Goal: Information Seeking & Learning: Learn about a topic

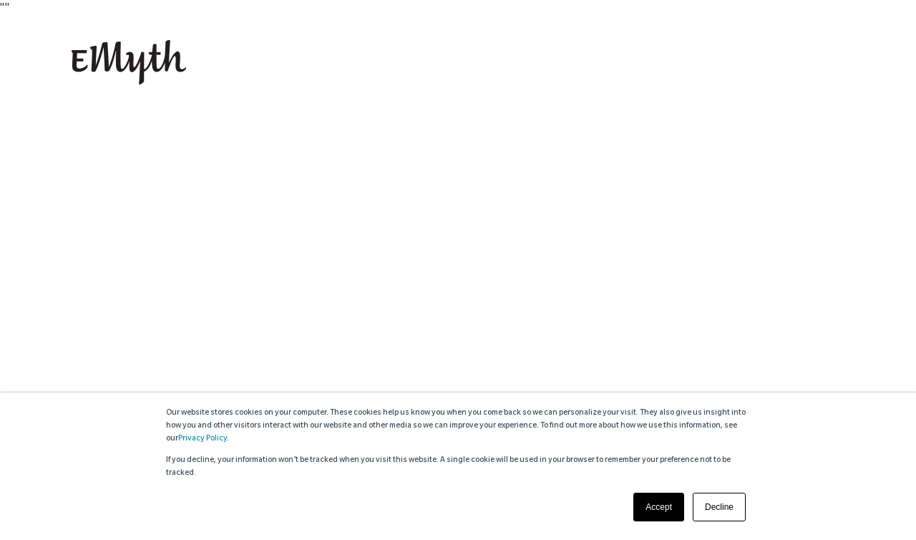
click at [671, 502] on link "Accept" at bounding box center [659, 507] width 51 height 29
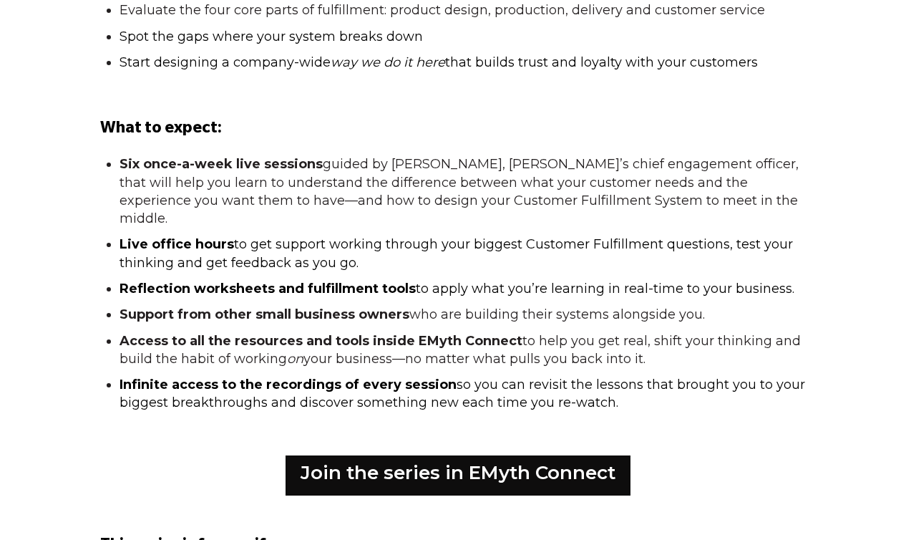
scroll to position [1368, 0]
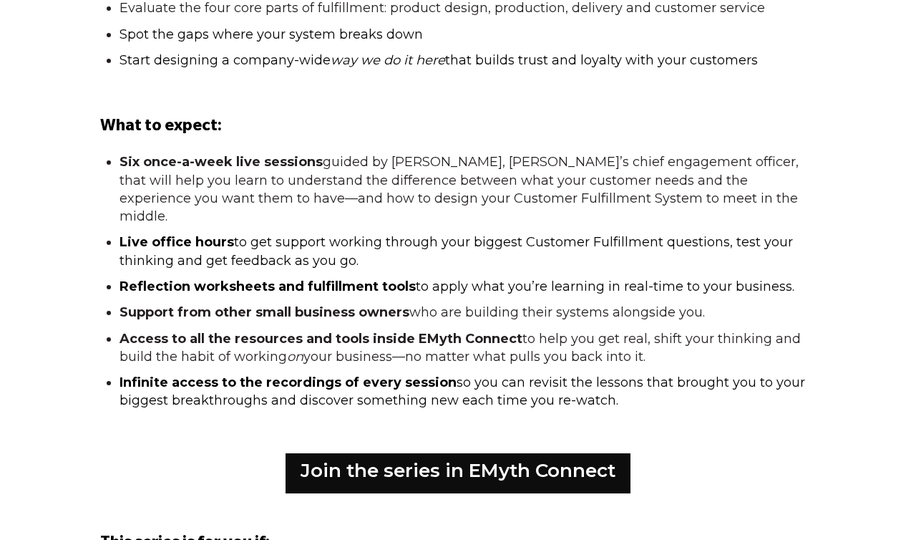
click at [183, 330] on li "Access to all the resources and tools inside EMyth Connect to help you get real…" at bounding box center [464, 348] width 689 height 36
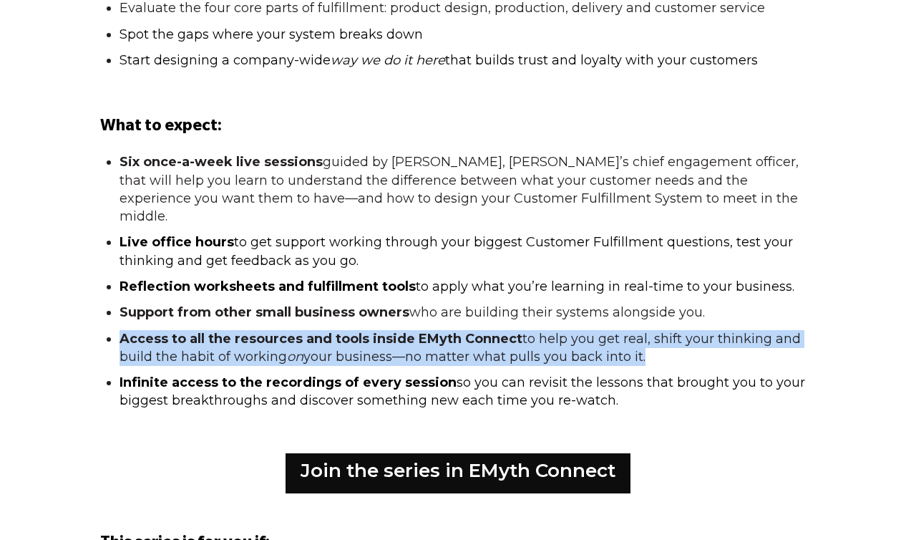
click at [183, 330] on li "Access to all the resources and tools inside EMyth Connect to help you get real…" at bounding box center [464, 348] width 689 height 36
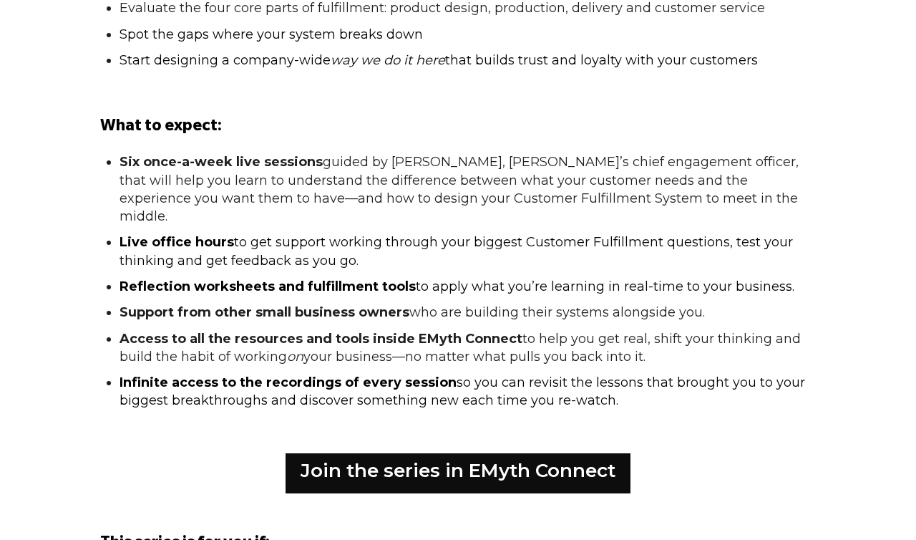
click at [143, 374] on span "Infinite access to the recordings of every session" at bounding box center [288, 382] width 337 height 16
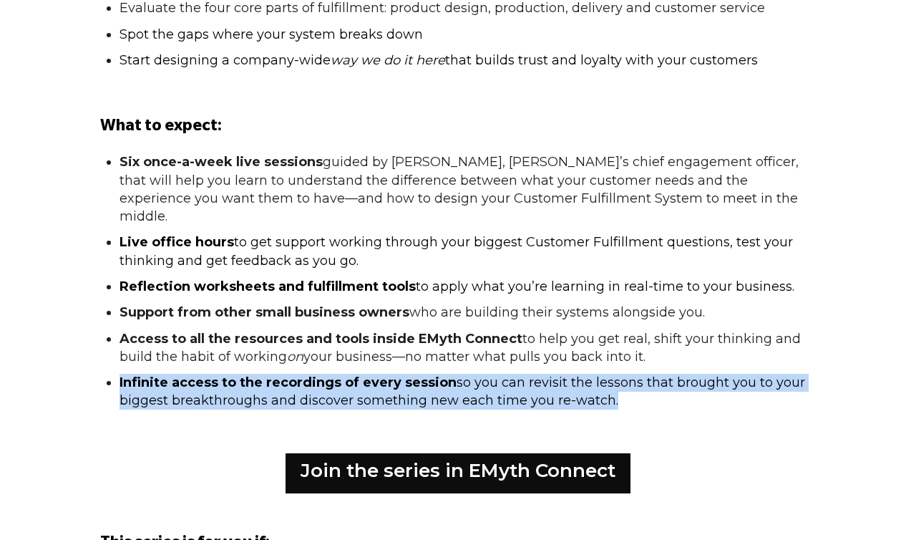
click at [143, 374] on span "Infinite access to the recordings of every session" at bounding box center [288, 382] width 337 height 16
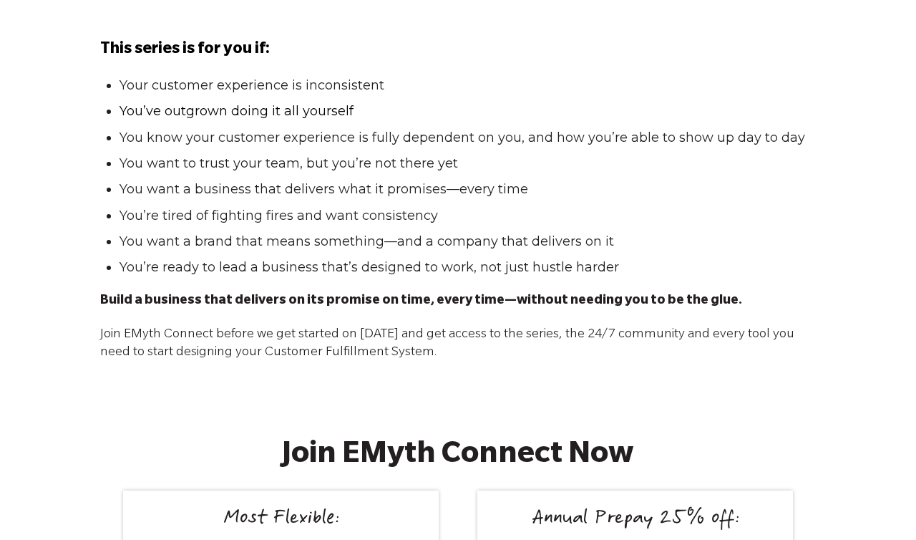
scroll to position [1852, 0]
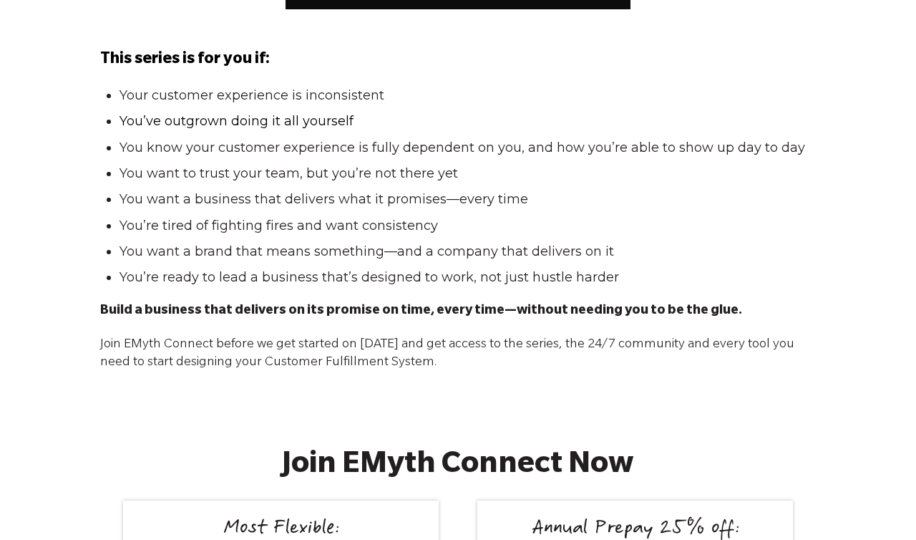
click at [145, 268] on li "You’re ready to lead a business that’s designed to work, not just hustle harder" at bounding box center [464, 277] width 689 height 18
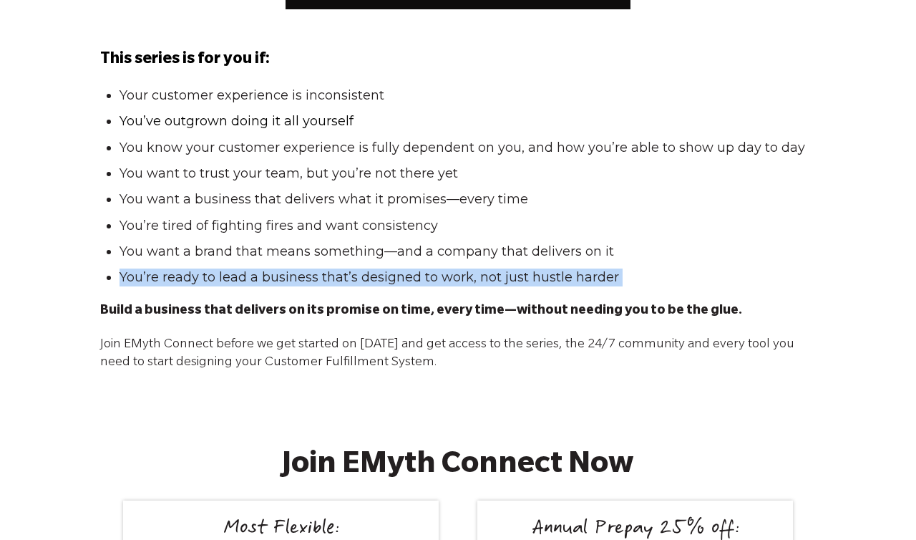
click at [145, 268] on li "You’re ready to lead a business that’s designed to work, not just hustle harder" at bounding box center [464, 277] width 689 height 18
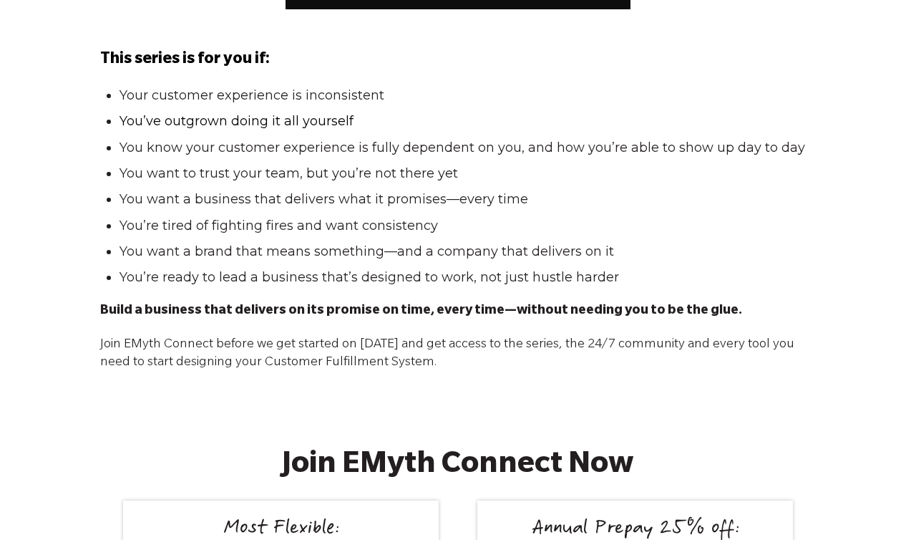
click at [140, 243] on li "You want a brand that means something—and a company that delivers on it" at bounding box center [464, 252] width 689 height 18
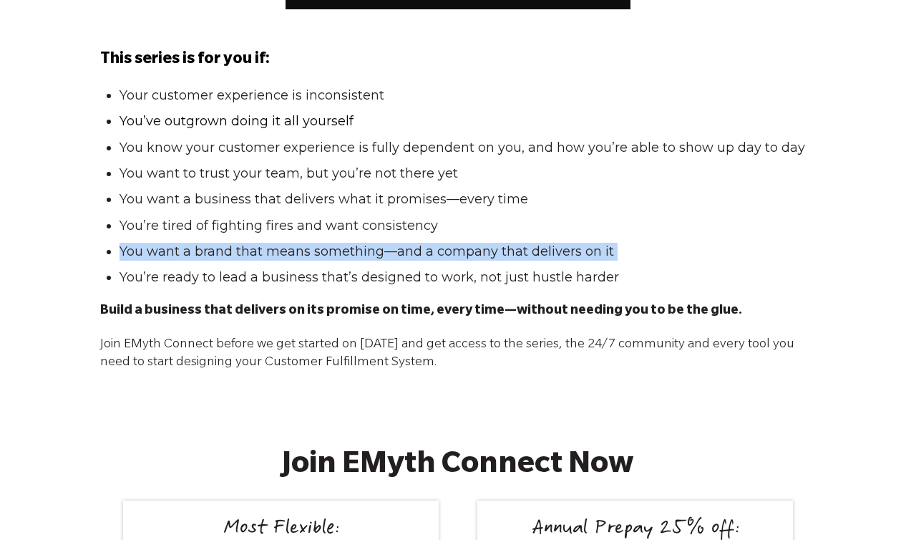
click at [140, 243] on li "You want a brand that means something—and a company that delivers on it" at bounding box center [464, 252] width 689 height 18
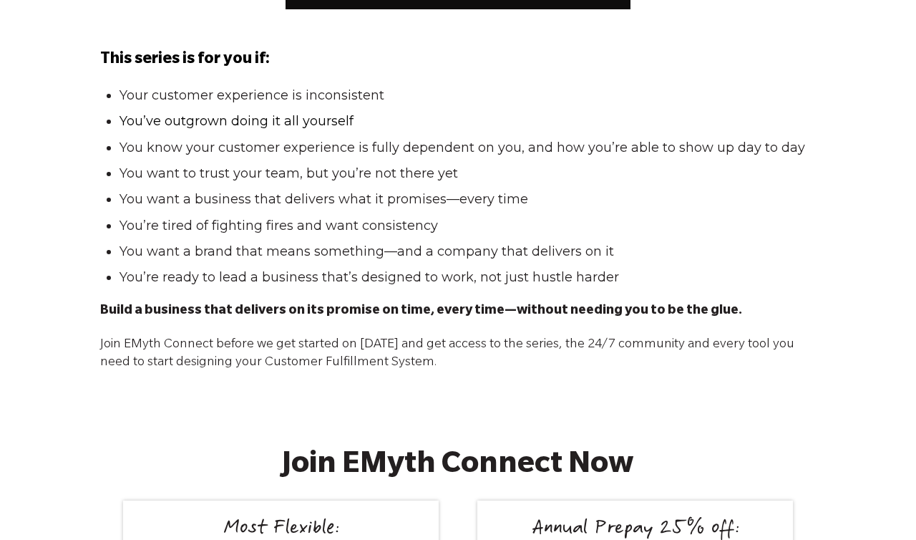
click at [138, 217] on li "You’re tired of fighting fires and want consistency" at bounding box center [464, 226] width 689 height 18
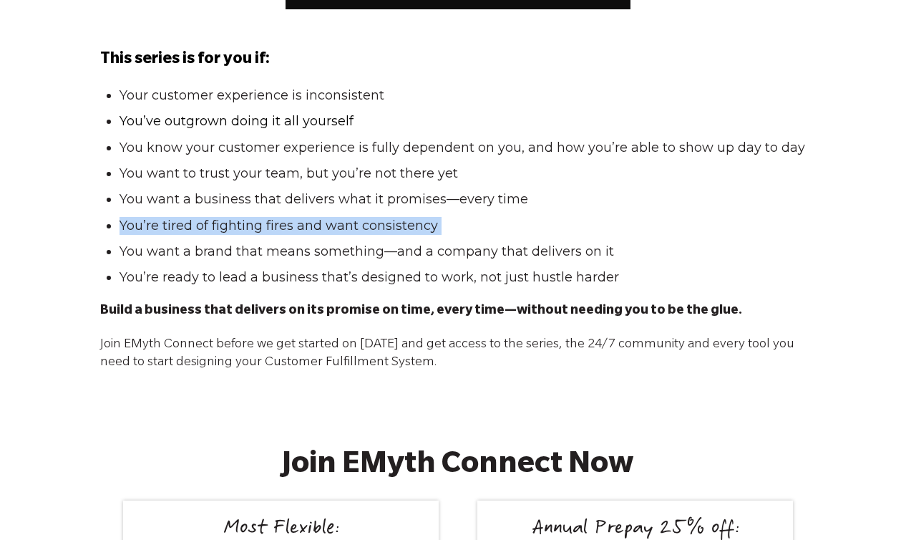
click at [138, 217] on li "You’re tired of fighting fires and want consistency" at bounding box center [464, 226] width 689 height 18
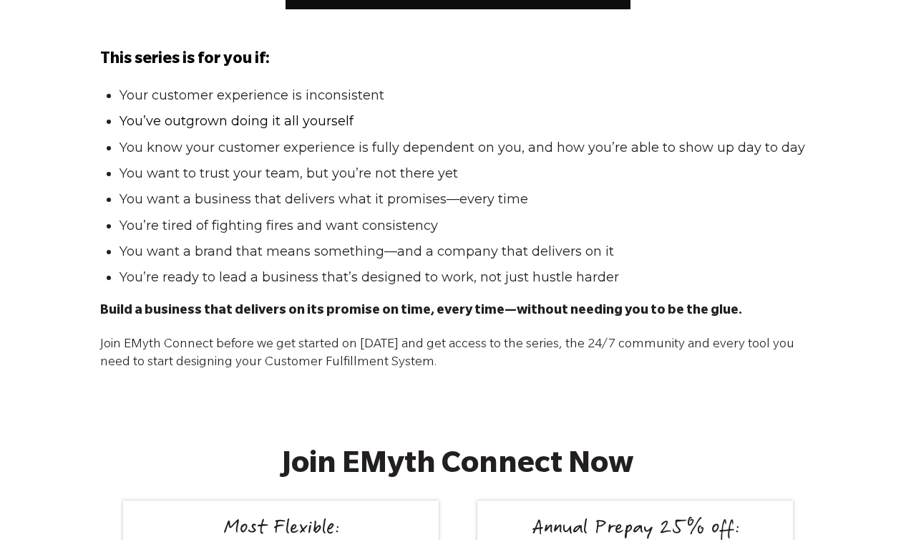
click at [143, 190] on li "You want a business that delivers what it promises—every time" at bounding box center [464, 199] width 689 height 18
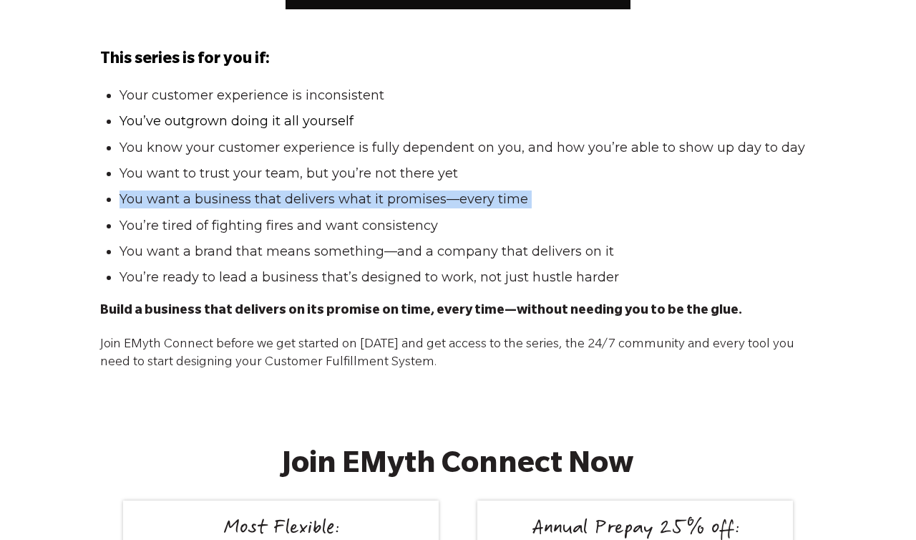
click at [143, 190] on li "You want a business that delivers what it promises—every time" at bounding box center [464, 199] width 689 height 18
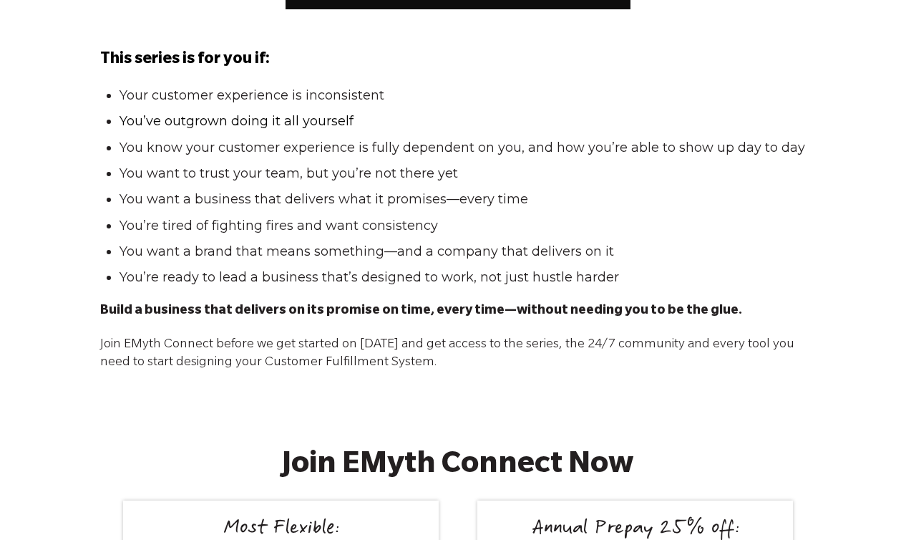
click at [137, 165] on li "You want to trust your team, but you’re not there yet" at bounding box center [464, 174] width 689 height 18
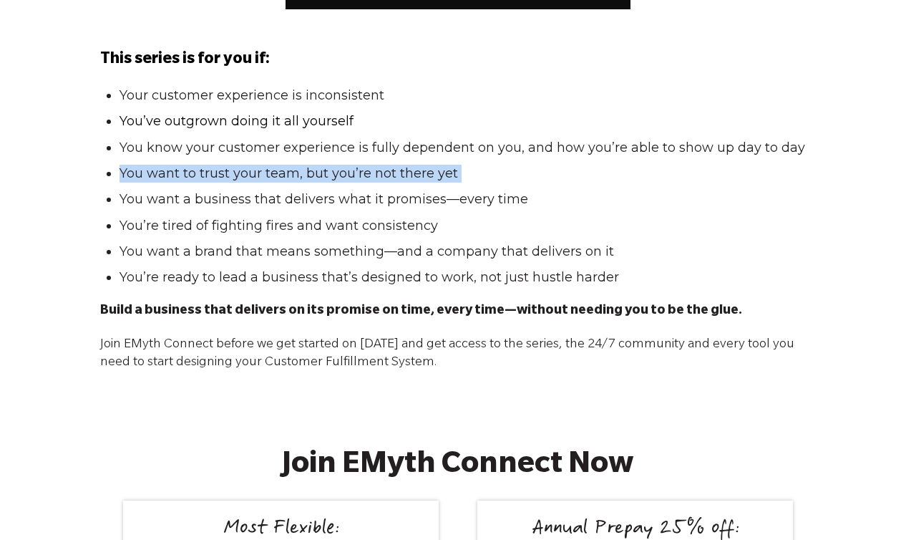
click at [137, 165] on li "You want to trust your team, but you’re not there yet" at bounding box center [464, 174] width 689 height 18
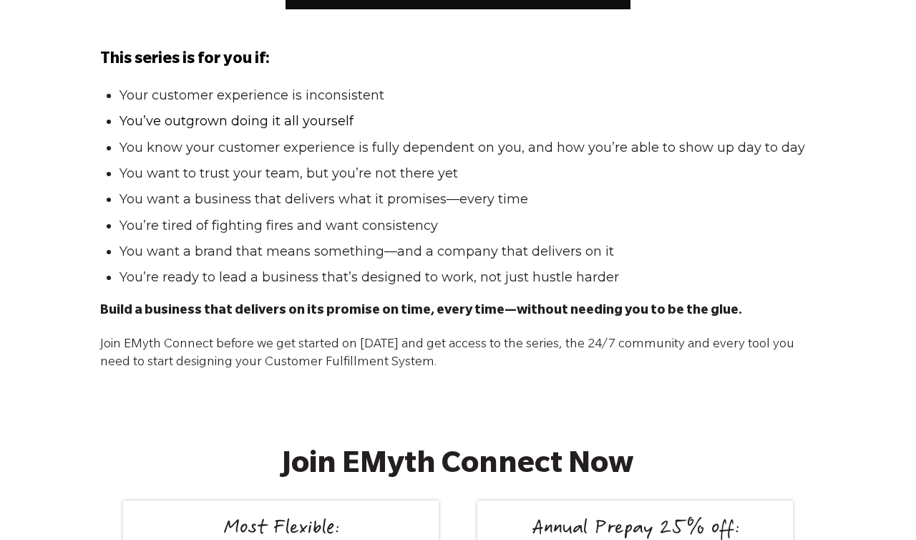
click at [132, 139] on li "You know your customer experience is fully dependent on you, and how you’re abl…" at bounding box center [464, 148] width 689 height 18
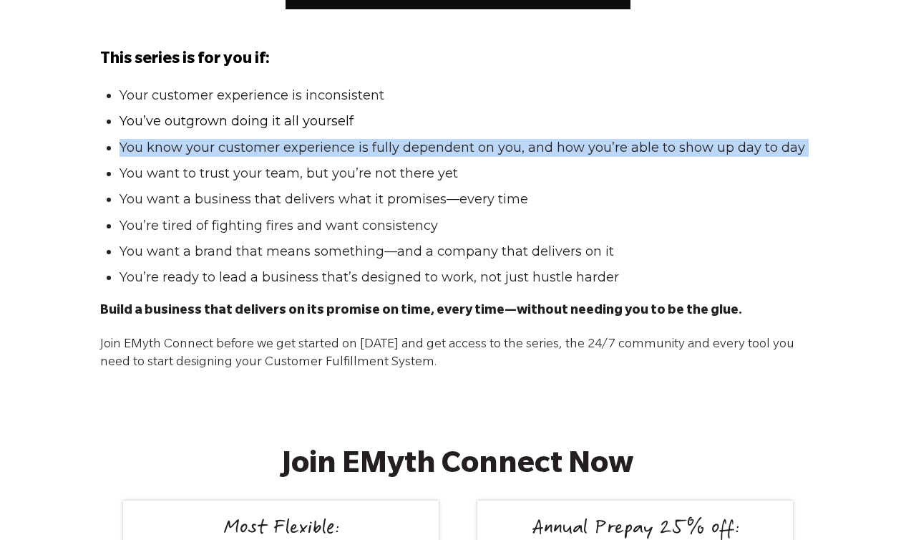
click at [132, 139] on li "You know your customer experience is fully dependent on you, and how you’re abl…" at bounding box center [464, 148] width 689 height 18
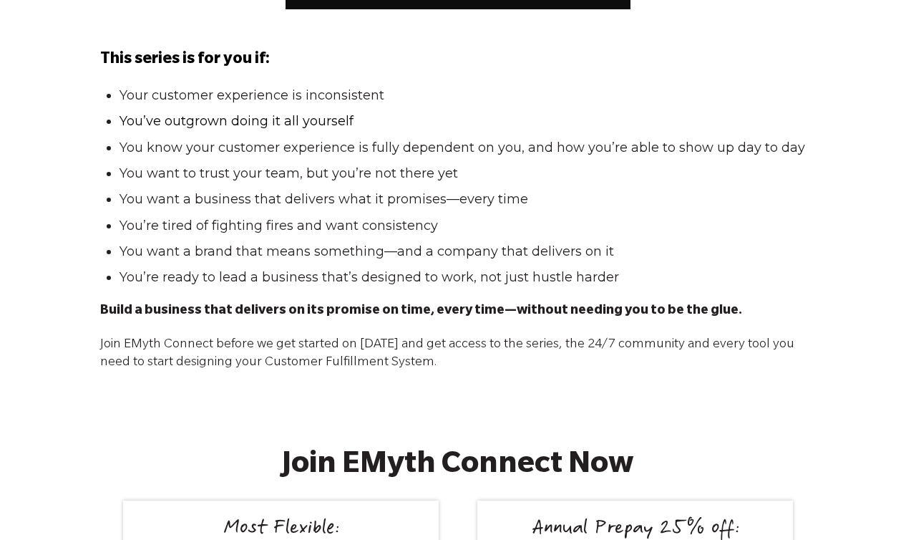
click at [131, 113] on span "You’ve outgrown doing it all yourself" at bounding box center [237, 121] width 234 height 16
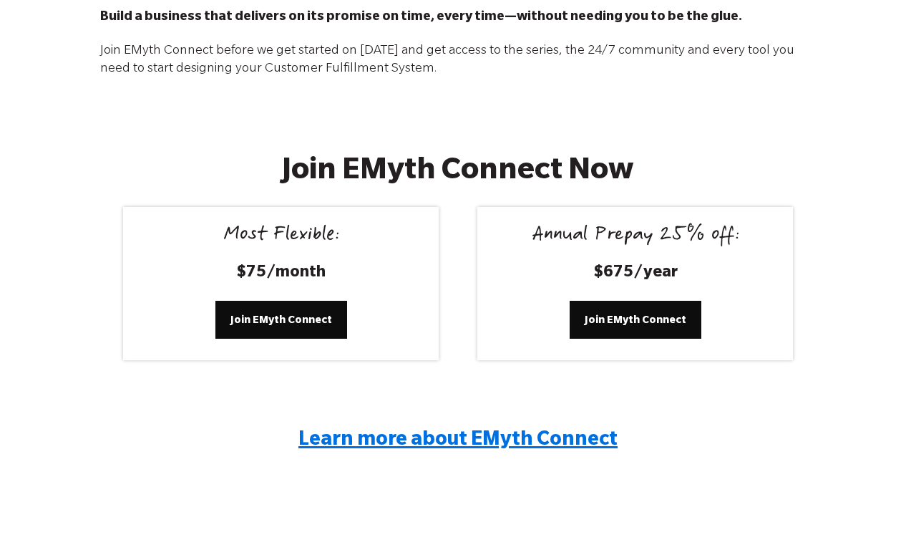
scroll to position [2321, 0]
